Goal: Navigation & Orientation: Find specific page/section

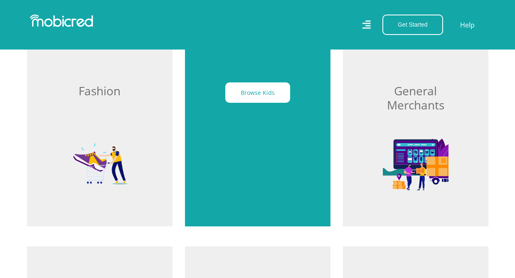
scroll to position [623, 0]
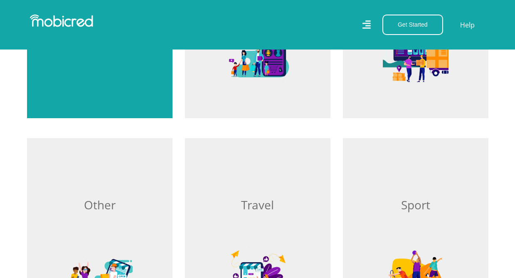
click at [123, 77] on div "Browse Fashion" at bounding box center [99, 17] width 145 height 202
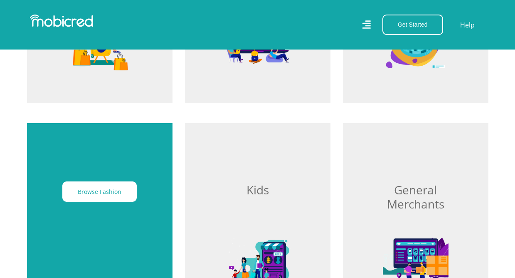
scroll to position [415, 0]
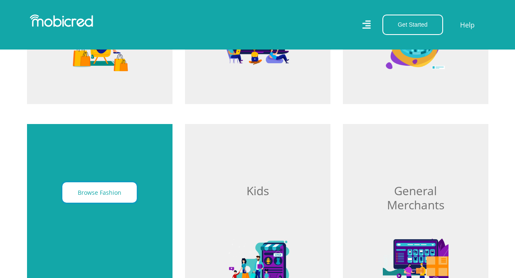
click at [86, 199] on button "Browse Fashion" at bounding box center [99, 192] width 74 height 20
click at [91, 195] on button "Browse Fashion" at bounding box center [99, 192] width 74 height 20
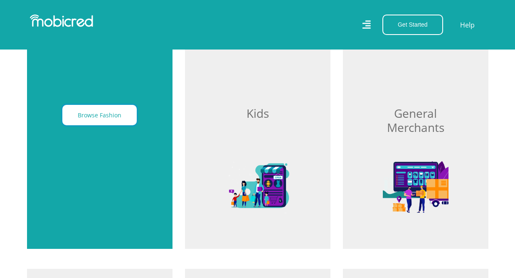
scroll to position [499, 0]
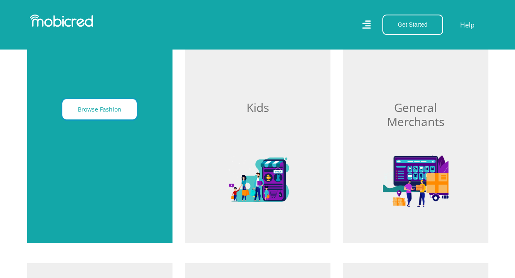
click at [93, 114] on button "Browse Fashion" at bounding box center [99, 109] width 74 height 20
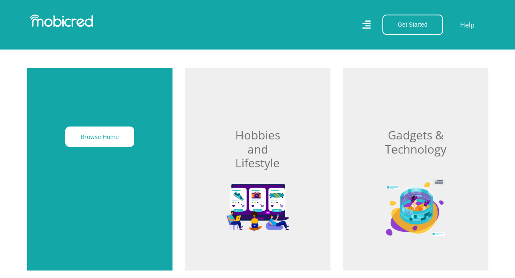
scroll to position [457, 0]
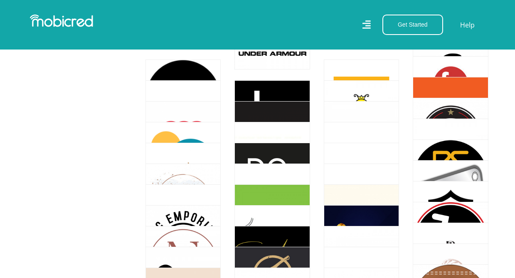
scroll to position [2365, 0]
